Goal: Task Accomplishment & Management: Manage account settings

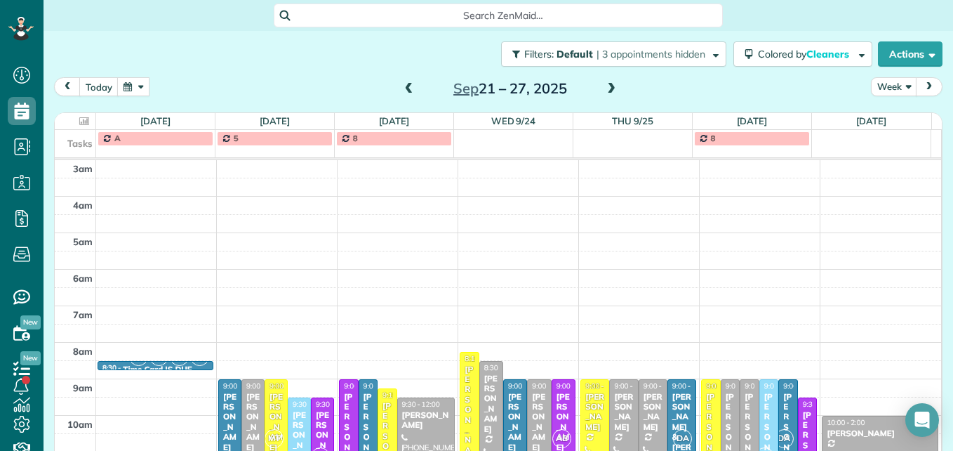
scroll to position [168, 0]
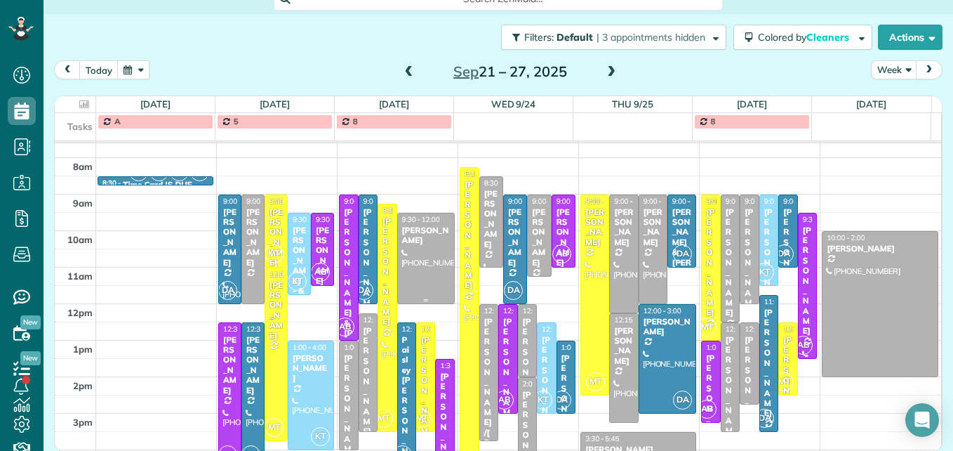
click at [432, 266] on div at bounding box center [426, 258] width 56 height 90
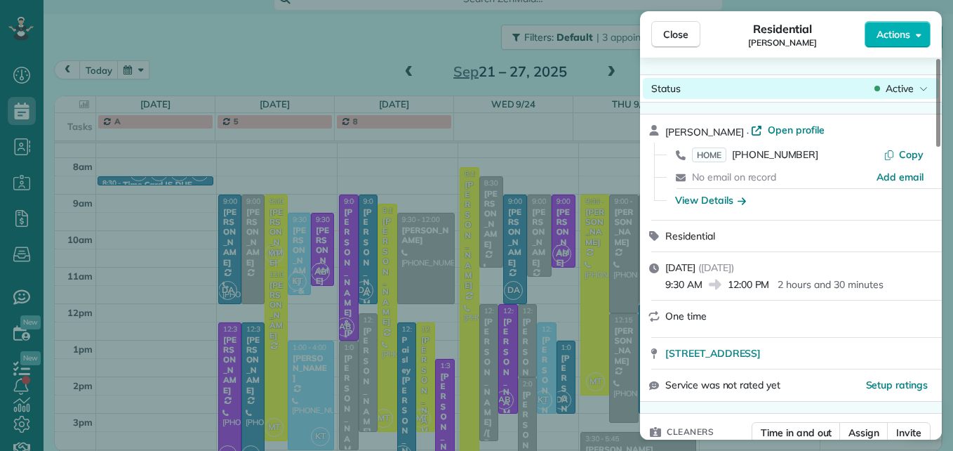
click at [885, 86] on div "Active" at bounding box center [901, 88] width 59 height 14
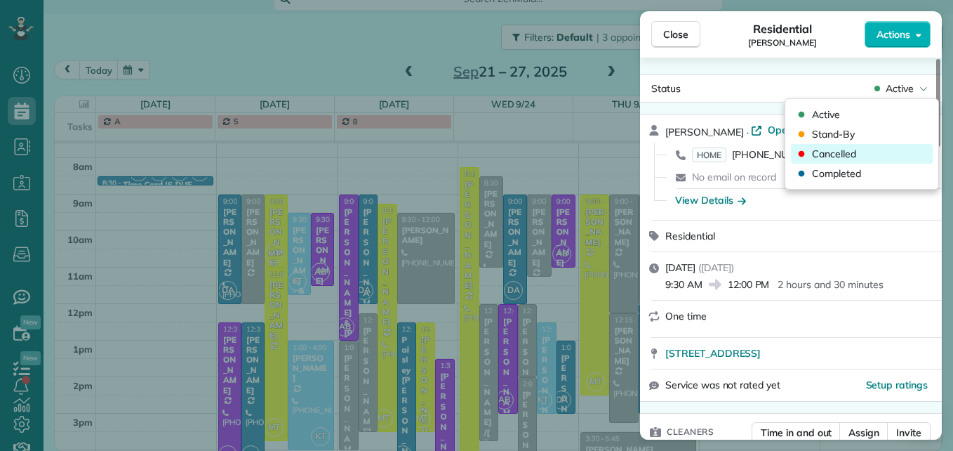
click at [872, 151] on div "Cancelled" at bounding box center [862, 154] width 142 height 20
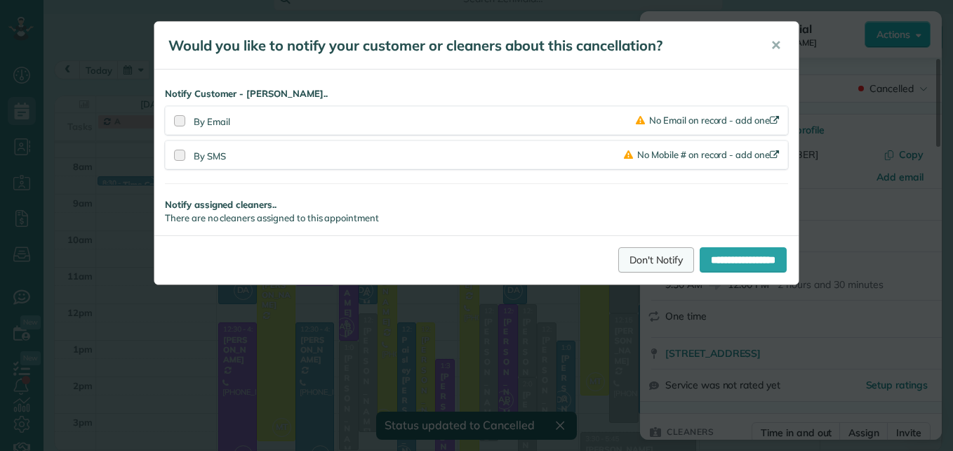
click at [632, 251] on link "Don't Notify" at bounding box center [656, 259] width 76 height 25
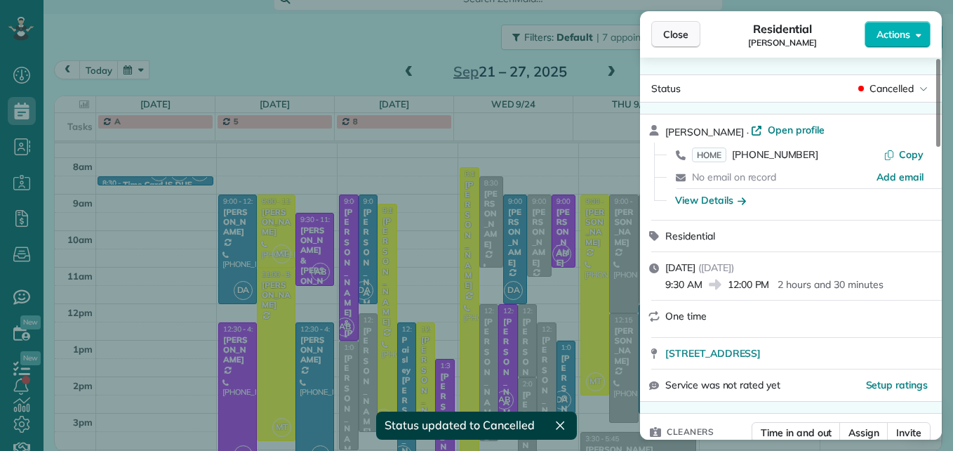
click at [661, 39] on button "Close" at bounding box center [675, 34] width 49 height 27
